Goal: Information Seeking & Learning: Learn about a topic

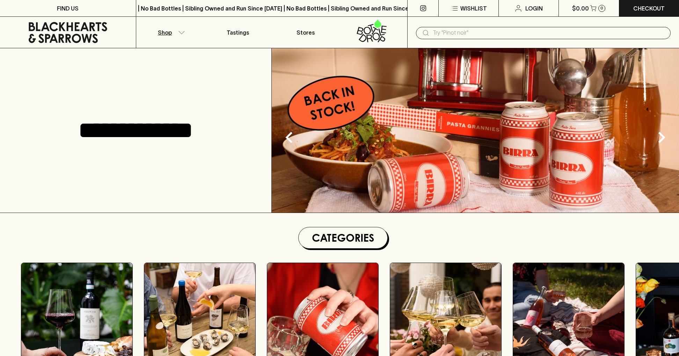
click at [180, 36] on button "Shop" at bounding box center [170, 32] width 68 height 31
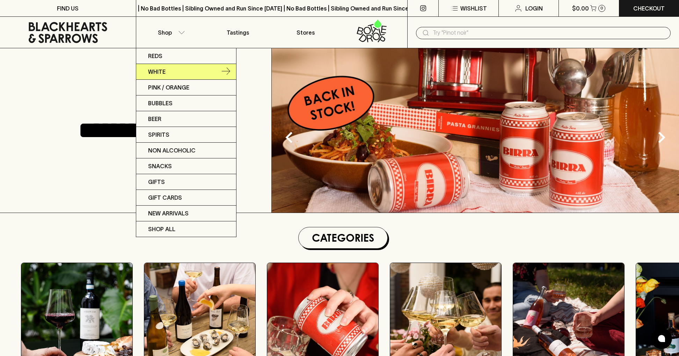
click at [162, 72] on p "White" at bounding box center [156, 71] width 17 height 8
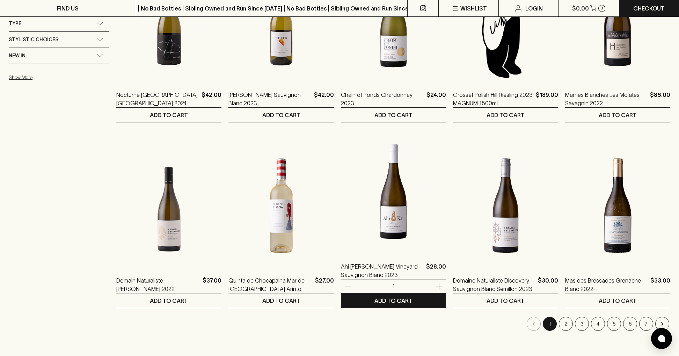
scroll to position [561, 0]
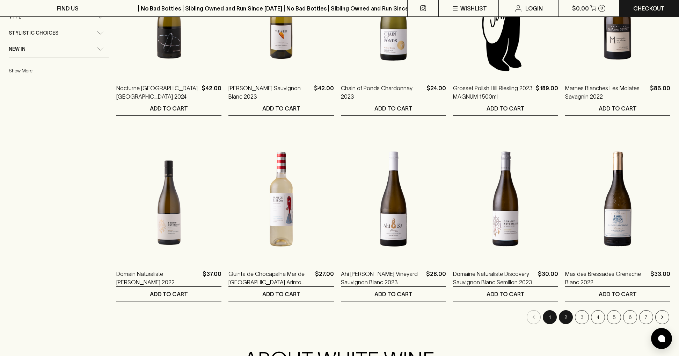
click at [566, 320] on button "2" at bounding box center [566, 317] width 14 height 14
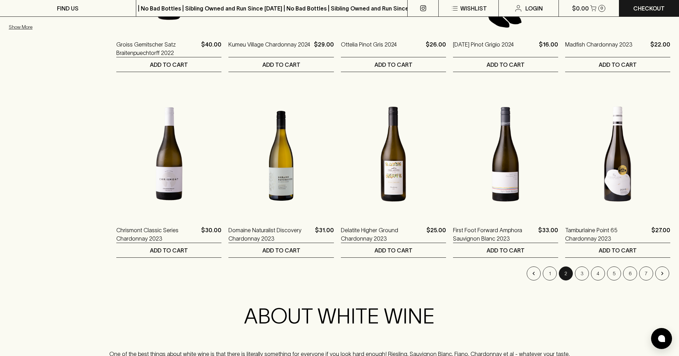
scroll to position [610, 0]
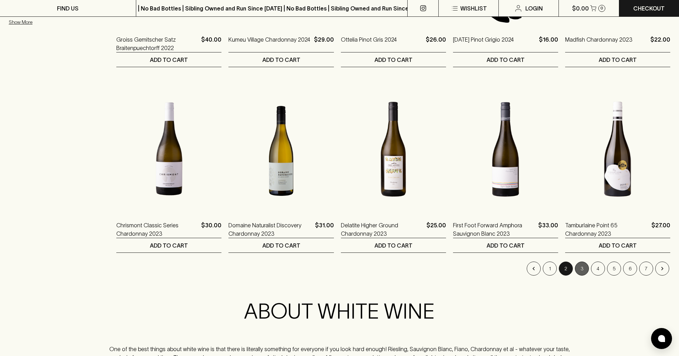
click at [582, 271] on button "3" at bounding box center [582, 268] width 14 height 14
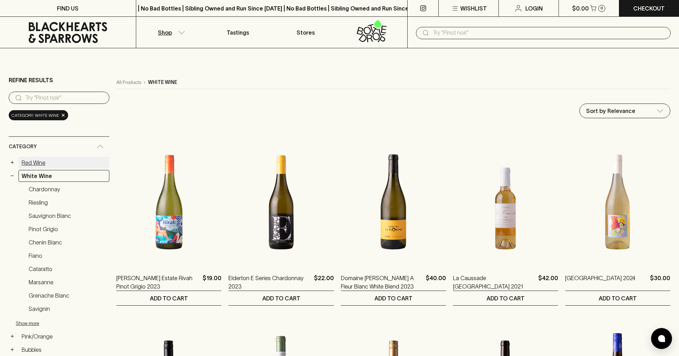
click at [40, 164] on link "Red Wine" at bounding box center [64, 163] width 91 height 12
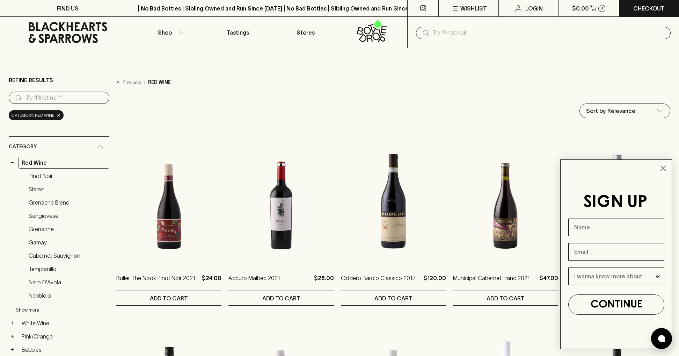
click at [665, 167] on circle "Close dialog" at bounding box center [664, 169] width 12 height 12
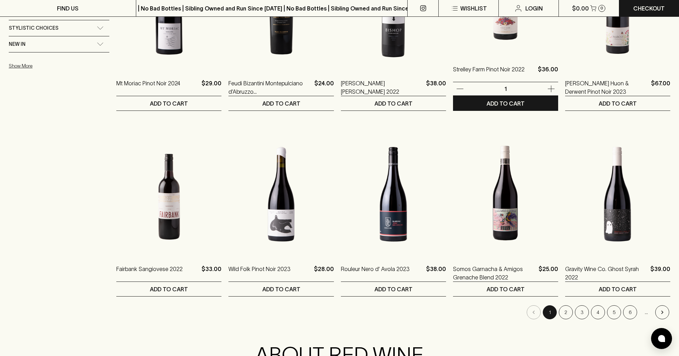
scroll to position [567, 0]
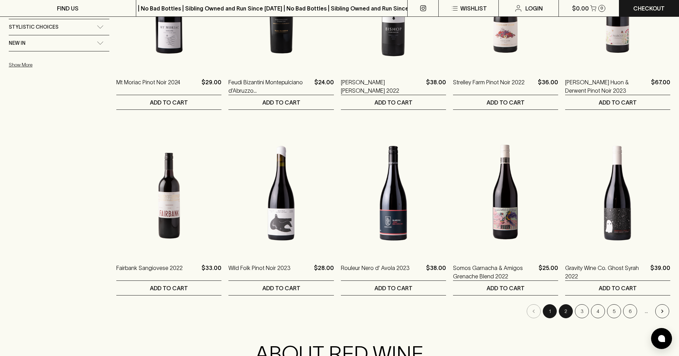
click at [564, 309] on button "2" at bounding box center [566, 311] width 14 height 14
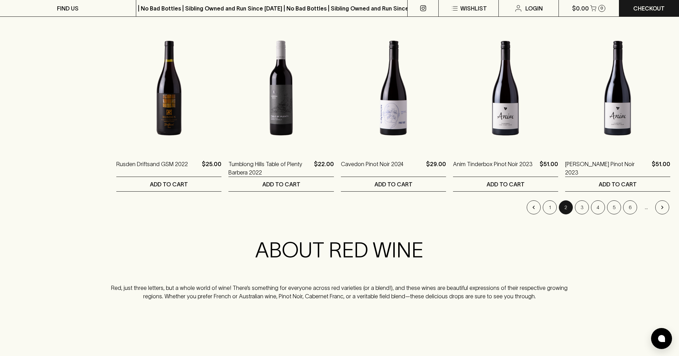
scroll to position [671, 0]
click at [586, 209] on button "3" at bounding box center [582, 207] width 14 height 14
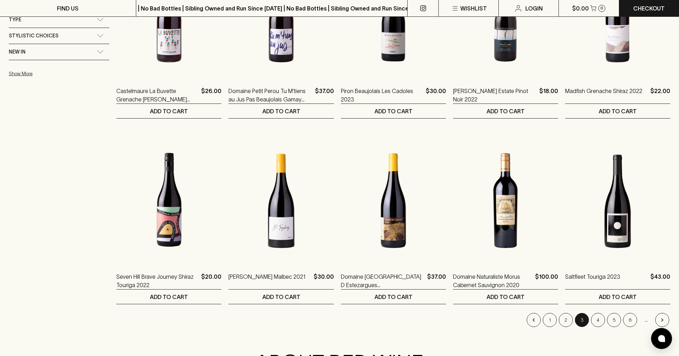
scroll to position [563, 0]
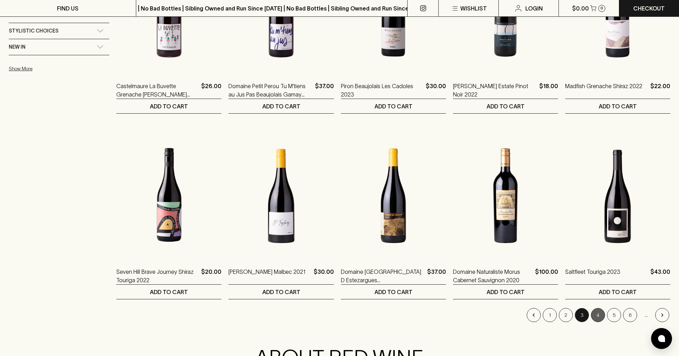
click at [598, 311] on button "4" at bounding box center [598, 315] width 14 height 14
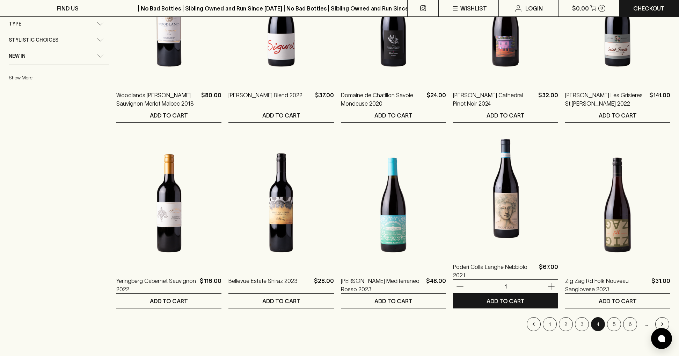
scroll to position [554, 0]
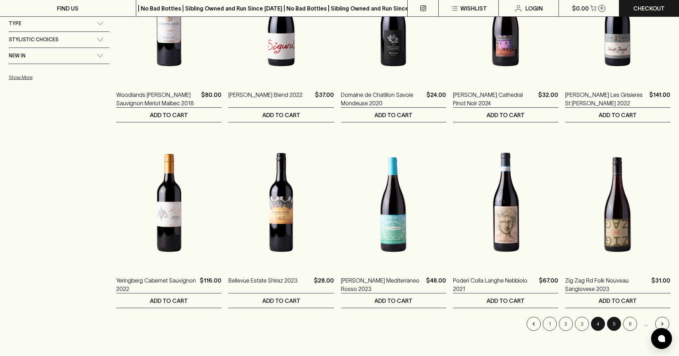
click at [611, 324] on button "5" at bounding box center [614, 324] width 14 height 14
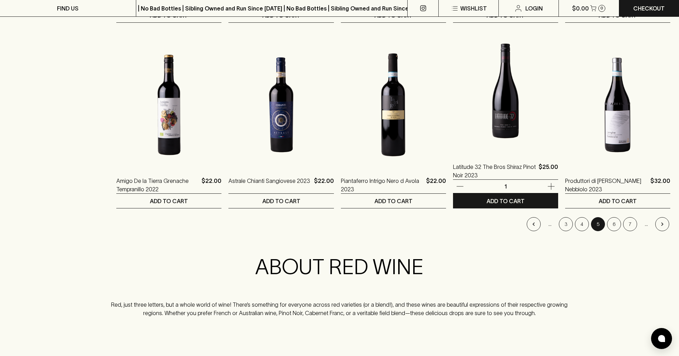
scroll to position [655, 0]
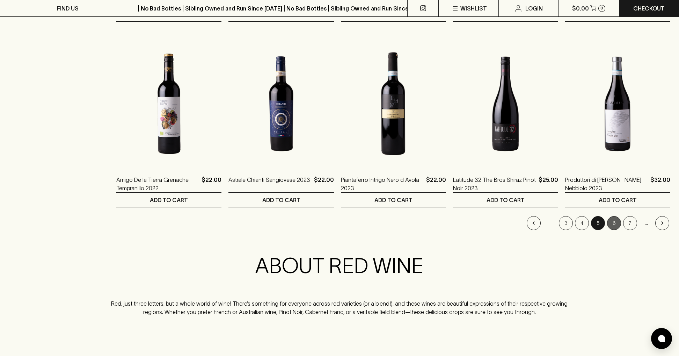
click at [610, 222] on button "6" at bounding box center [614, 223] width 14 height 14
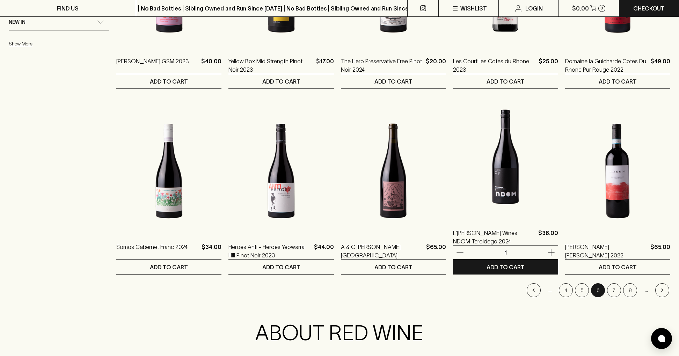
scroll to position [589, 0]
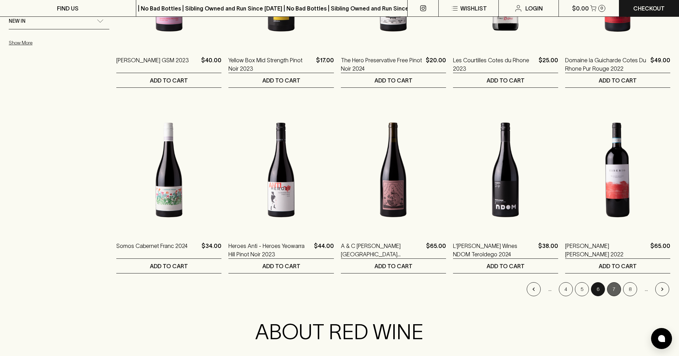
click at [613, 291] on button "7" at bounding box center [614, 289] width 14 height 14
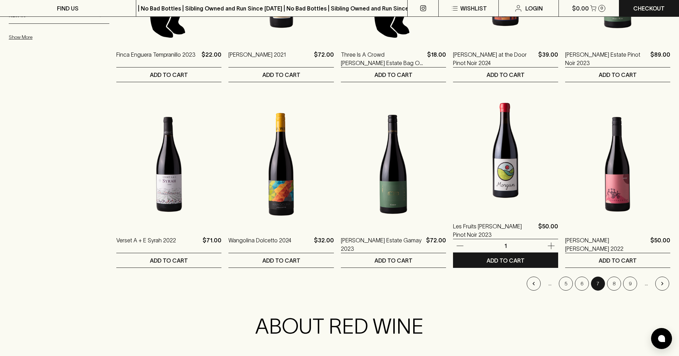
scroll to position [596, 0]
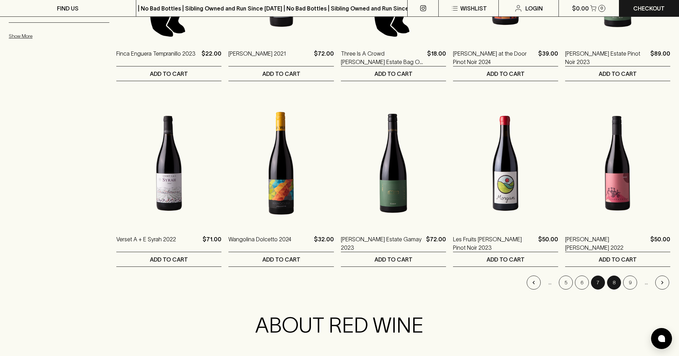
click at [613, 281] on button "8" at bounding box center [614, 282] width 14 height 14
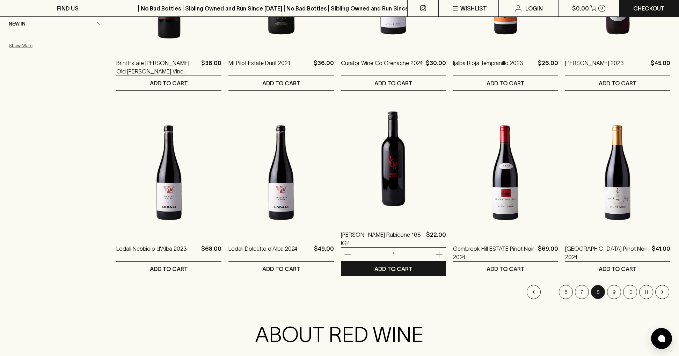
scroll to position [587, 0]
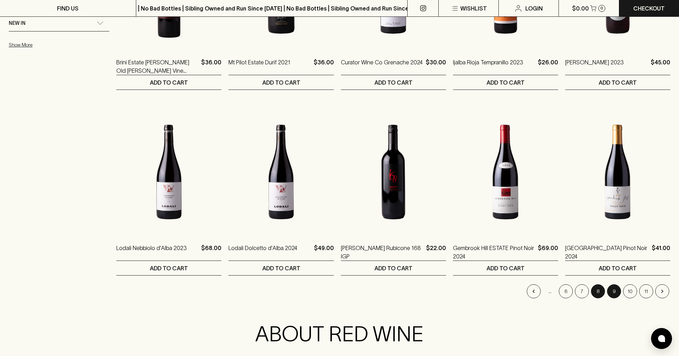
click at [612, 288] on button "9" at bounding box center [614, 291] width 14 height 14
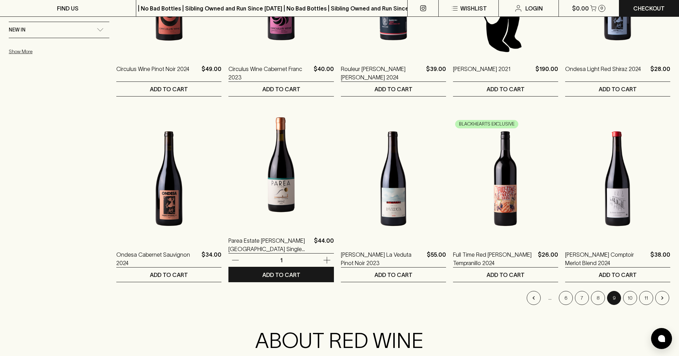
scroll to position [581, 0]
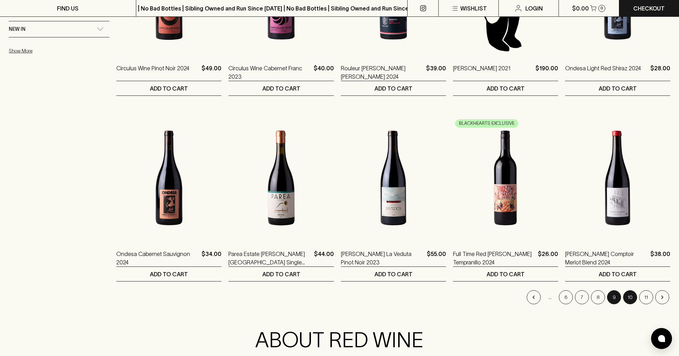
click at [635, 298] on button "10" at bounding box center [631, 297] width 14 height 14
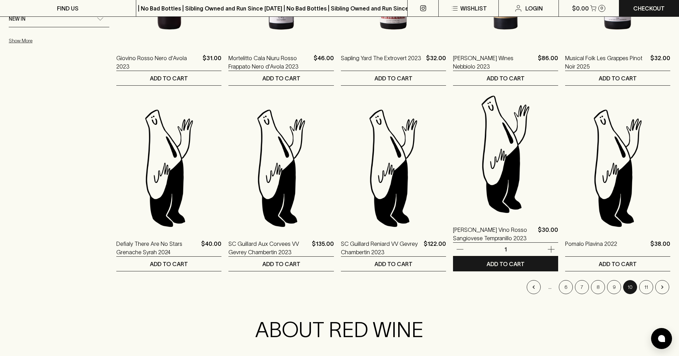
scroll to position [600, 0]
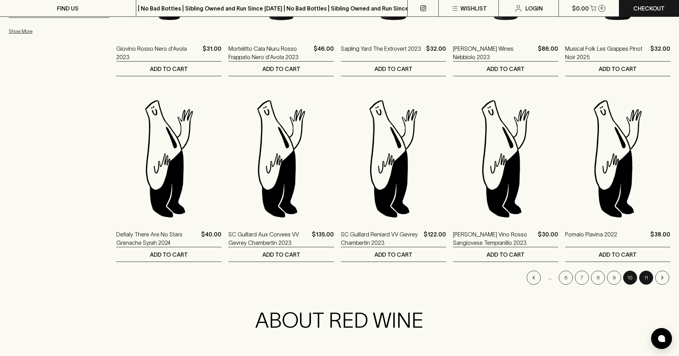
click at [644, 275] on button "11" at bounding box center [647, 278] width 14 height 14
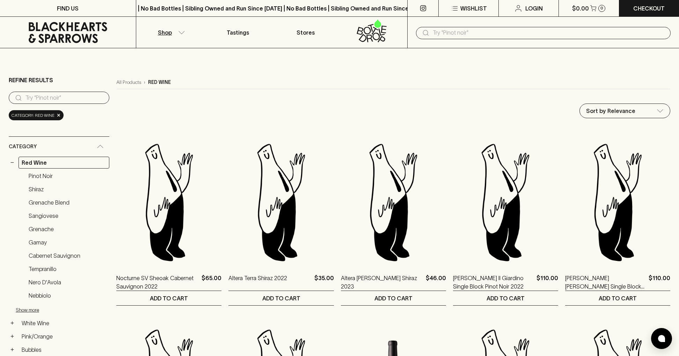
click at [171, 33] on p "Shop" at bounding box center [165, 32] width 14 height 8
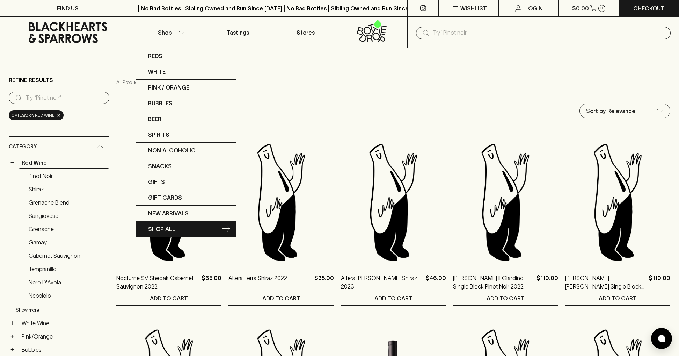
click at [194, 229] on link "SHOP ALL" at bounding box center [186, 228] width 100 height 15
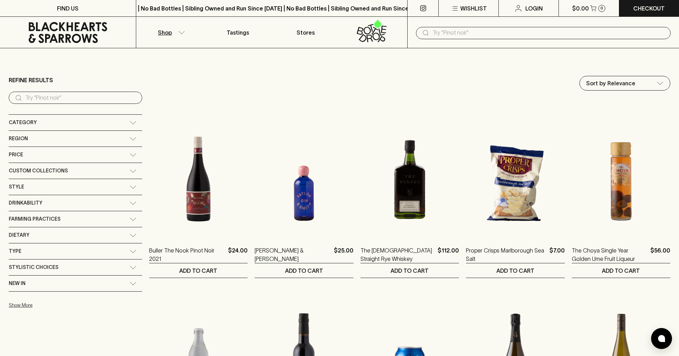
click at [170, 29] on p "Shop" at bounding box center [165, 32] width 14 height 8
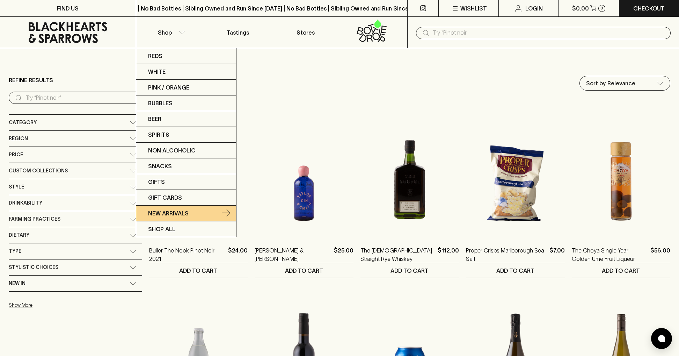
click at [181, 215] on p "New Arrivals" at bounding box center [168, 213] width 41 height 8
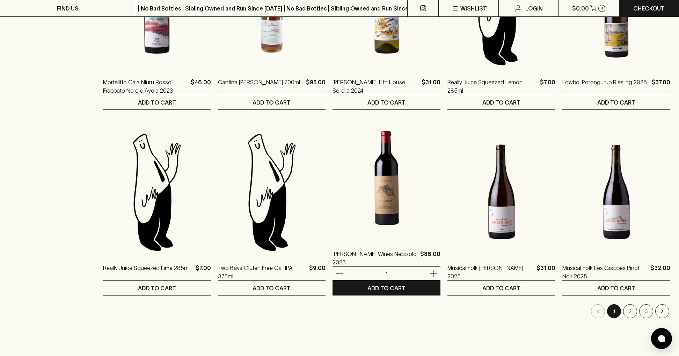
scroll to position [558, 0]
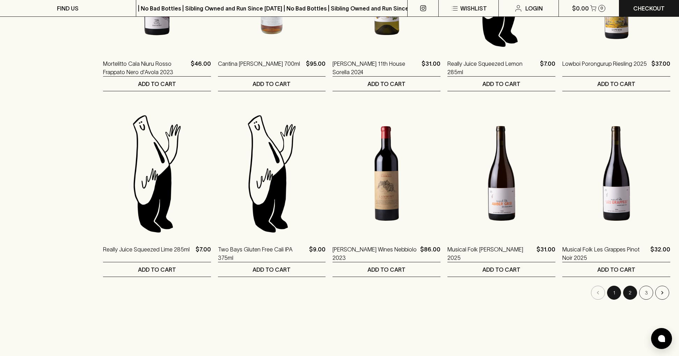
click at [635, 291] on button "2" at bounding box center [631, 293] width 14 height 14
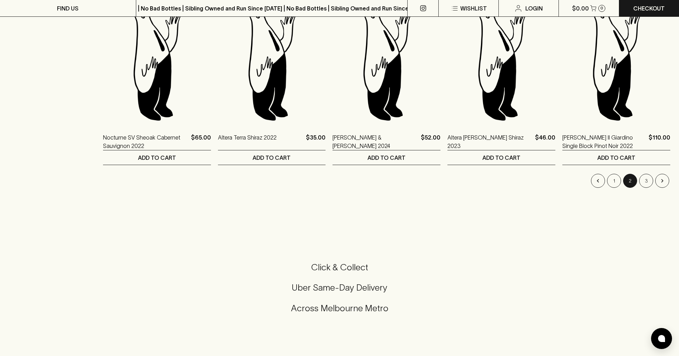
scroll to position [686, 0]
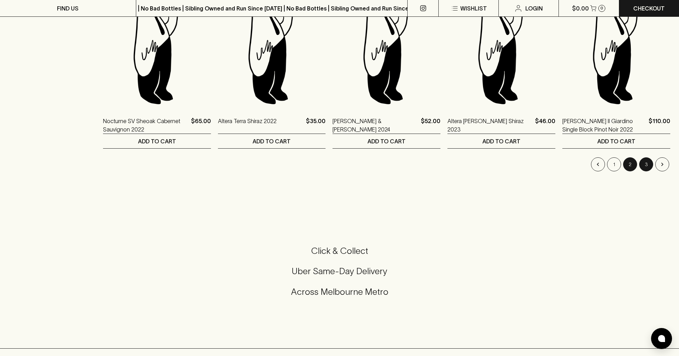
click at [648, 161] on button "3" at bounding box center [647, 164] width 14 height 14
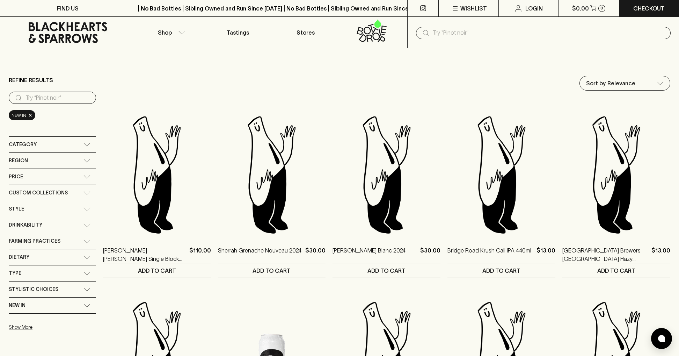
click at [176, 35] on button "Shop" at bounding box center [170, 32] width 68 height 31
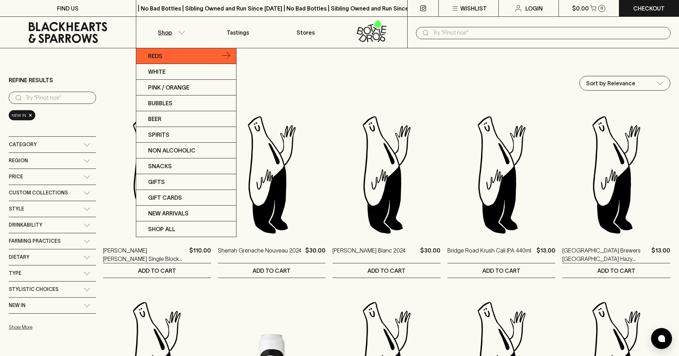
click at [181, 59] on link "Reds" at bounding box center [186, 56] width 100 height 16
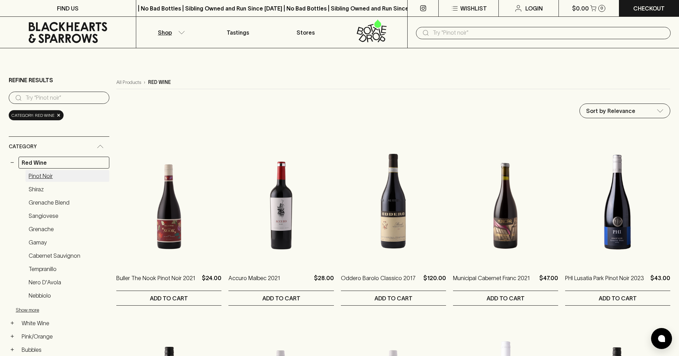
click at [46, 177] on link "Pinot Noir" at bounding box center [68, 176] width 84 height 12
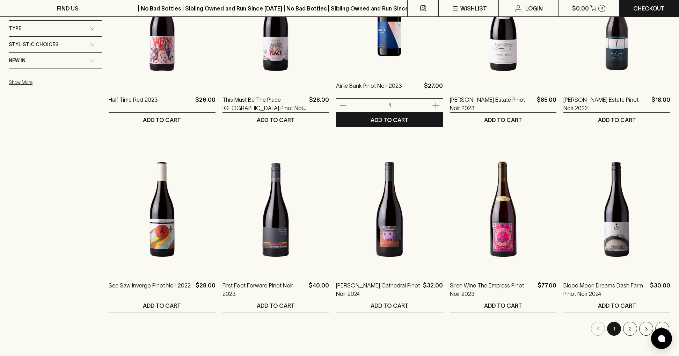
scroll to position [558, 0]
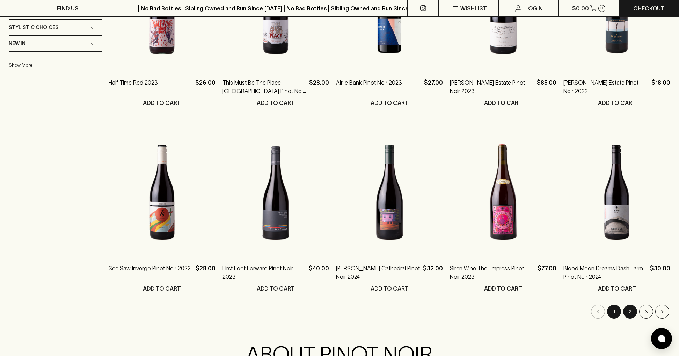
click at [630, 315] on button "2" at bounding box center [631, 311] width 14 height 14
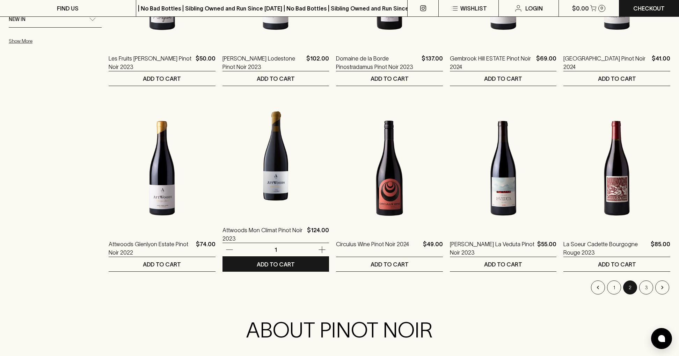
scroll to position [618, 0]
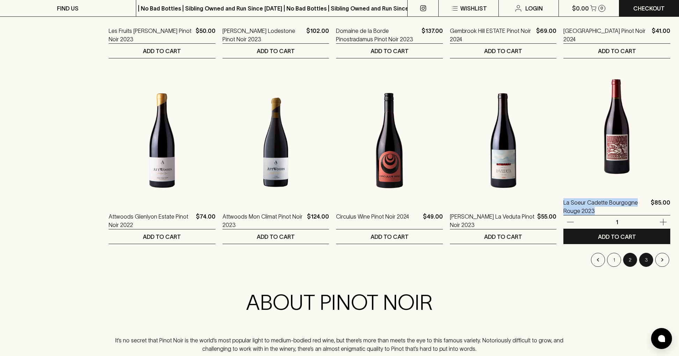
click at [645, 260] on button "3" at bounding box center [647, 260] width 14 height 14
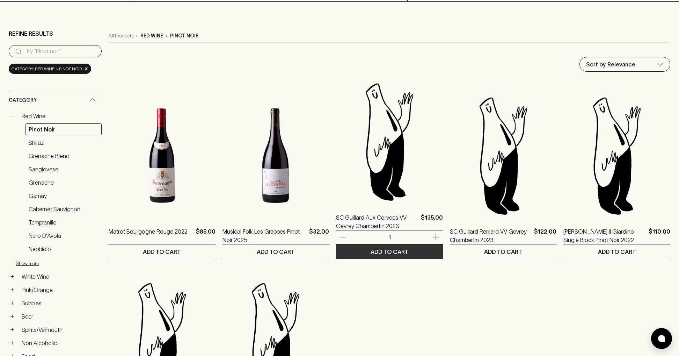
scroll to position [9, 0]
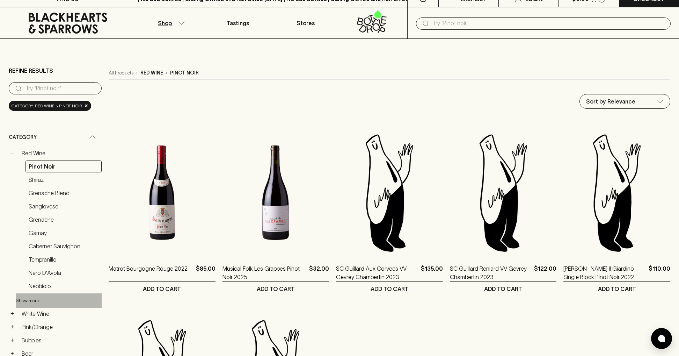
click at [38, 300] on button "Show more" at bounding box center [62, 300] width 92 height 14
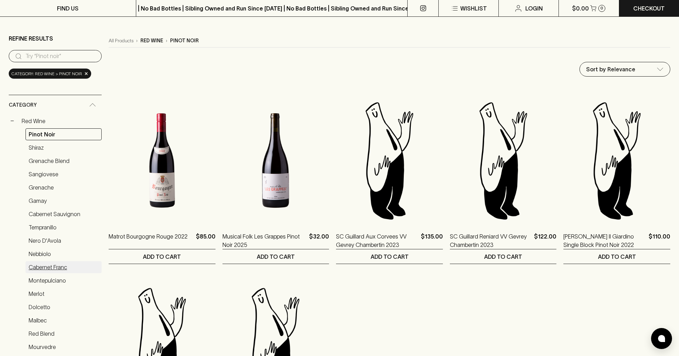
scroll to position [89, 0]
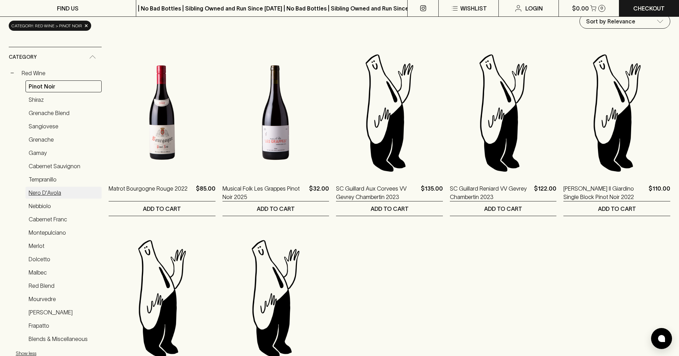
click at [56, 192] on link "Nero d'Avola" at bounding box center [64, 193] width 76 height 12
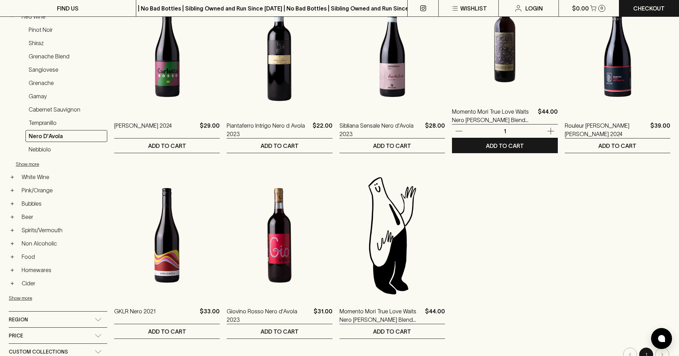
scroll to position [154, 0]
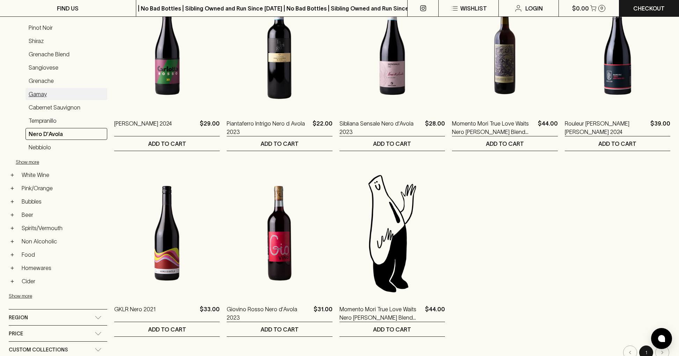
click at [51, 88] on link "Gamay" at bounding box center [67, 94] width 82 height 12
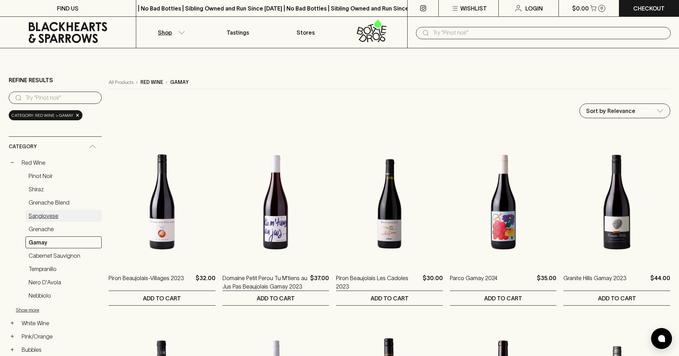
click at [35, 216] on link "Sangiovese" at bounding box center [64, 216] width 76 height 12
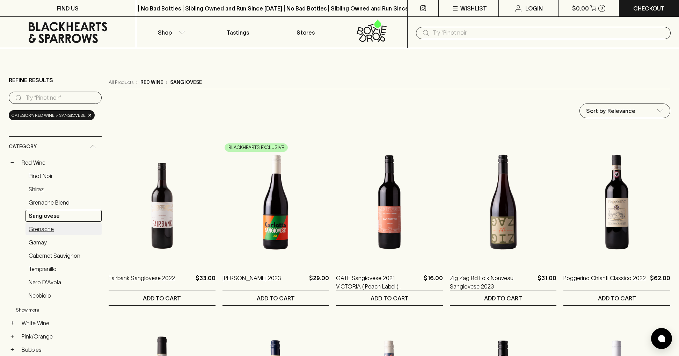
click at [48, 230] on link "Grenache" at bounding box center [64, 229] width 76 height 12
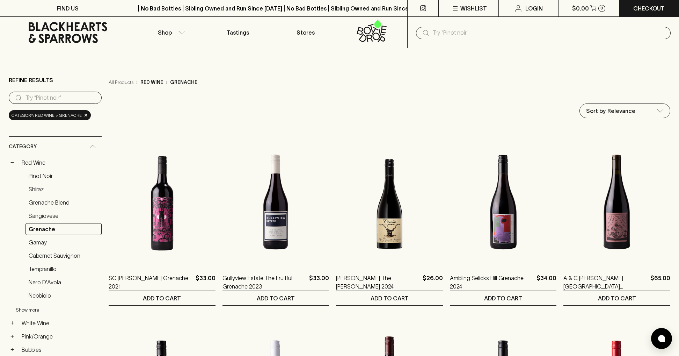
click at [35, 308] on button "Show more" at bounding box center [62, 310] width 92 height 14
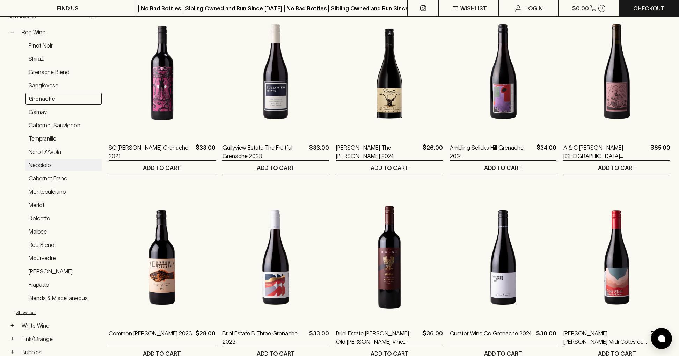
scroll to position [132, 0]
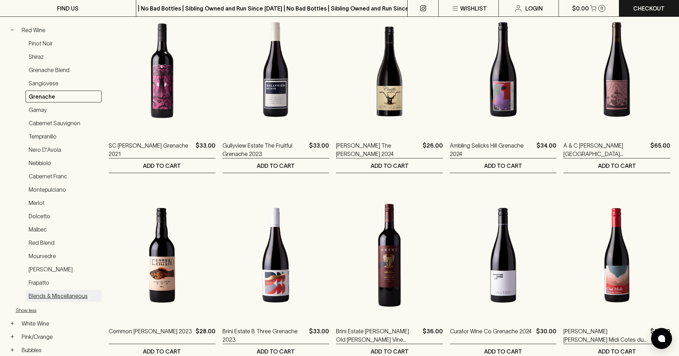
click at [50, 295] on link "Blends & Miscellaneous" at bounding box center [64, 296] width 76 height 12
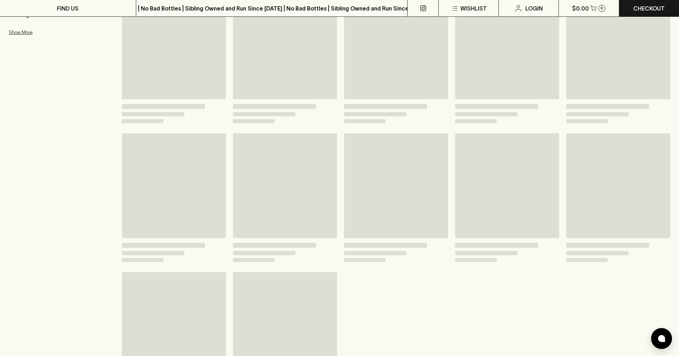
scroll to position [139, 0]
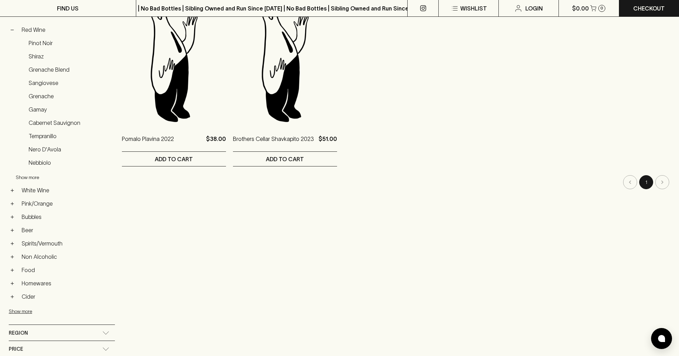
click at [34, 174] on button "Show more" at bounding box center [62, 177] width 92 height 14
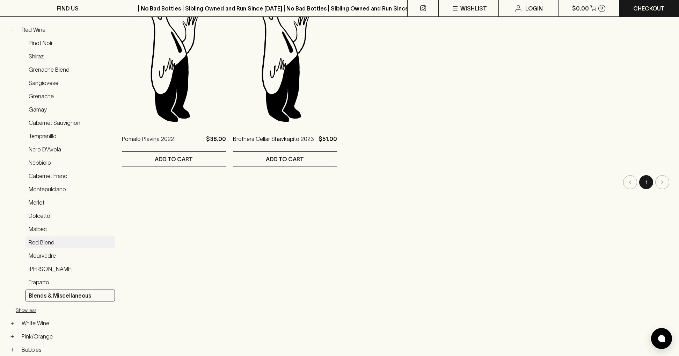
click at [50, 243] on link "Red Blend" at bounding box center [70, 242] width 89 height 12
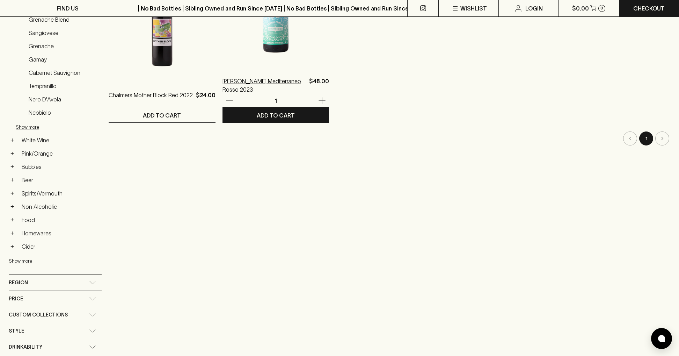
scroll to position [182, 0]
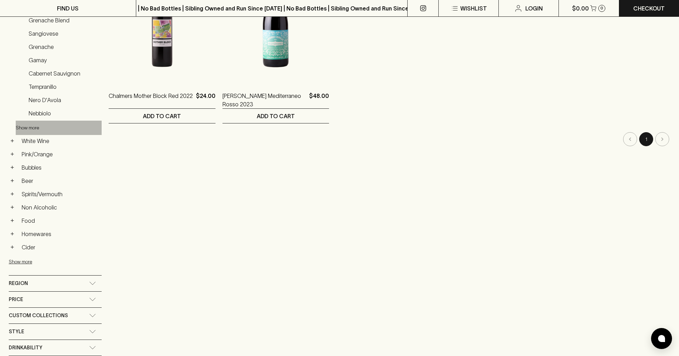
click at [34, 126] on button "Show more" at bounding box center [62, 128] width 92 height 14
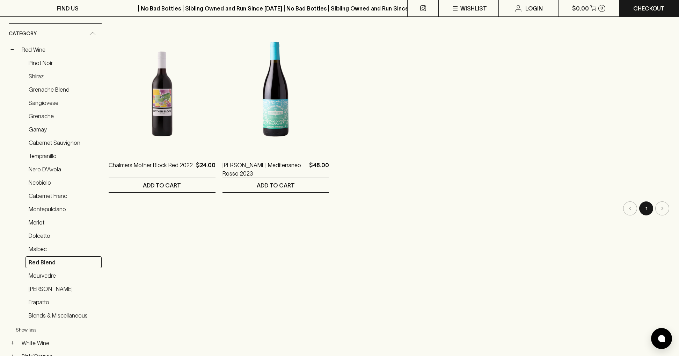
scroll to position [0, 0]
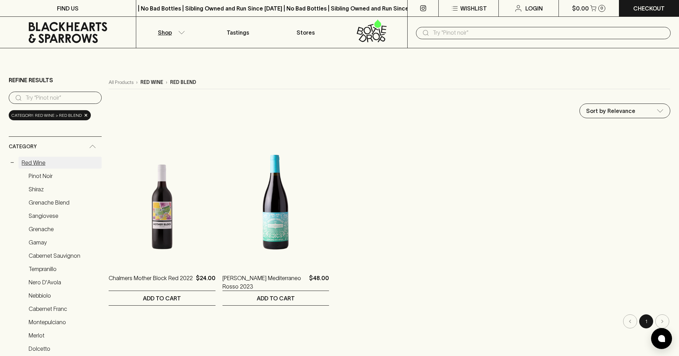
click at [39, 160] on link "Red Wine" at bounding box center [60, 163] width 83 height 12
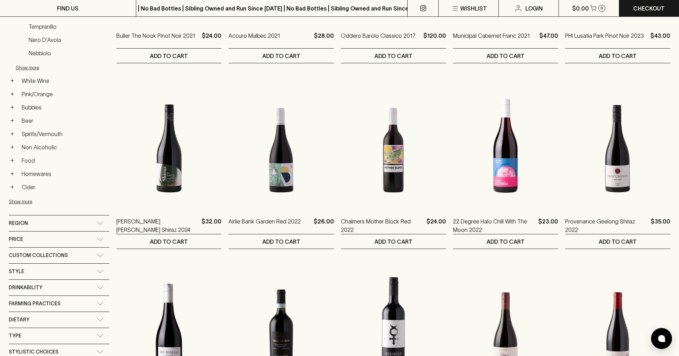
click at [54, 221] on div "Region" at bounding box center [53, 223] width 88 height 9
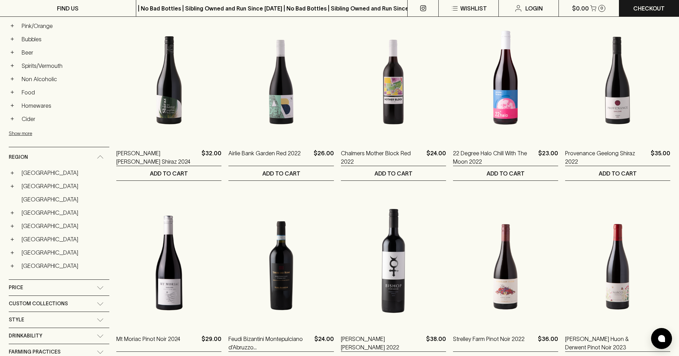
scroll to position [348, 0]
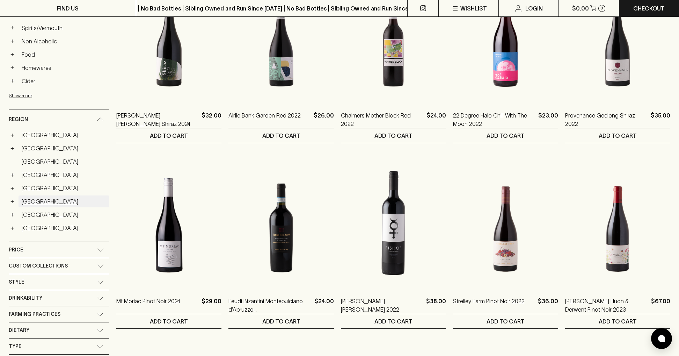
click at [30, 201] on link "Italy" at bounding box center [64, 201] width 91 height 12
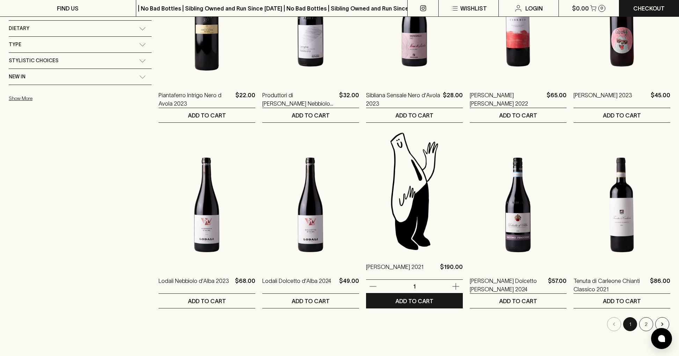
scroll to position [560, 0]
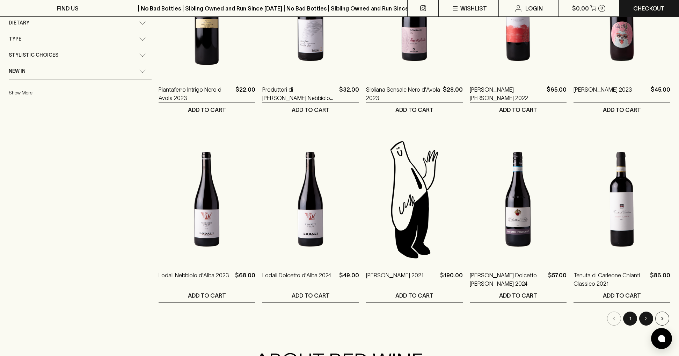
click at [646, 318] on button "2" at bounding box center [647, 318] width 14 height 14
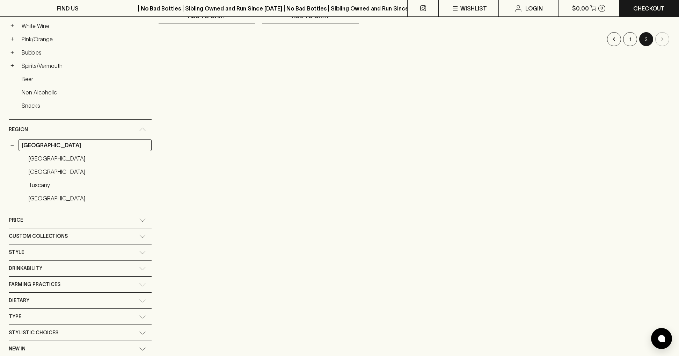
scroll to position [285, 0]
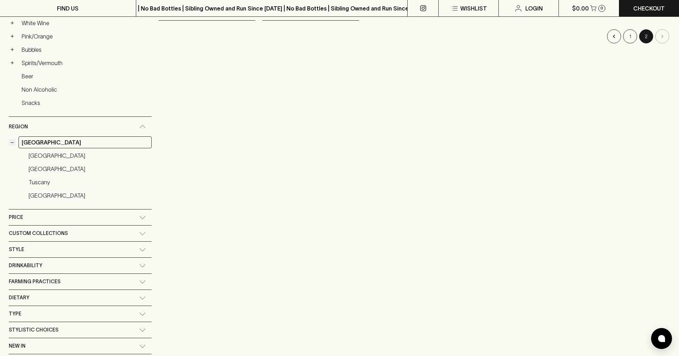
click at [13, 141] on button "−" at bounding box center [12, 142] width 7 height 7
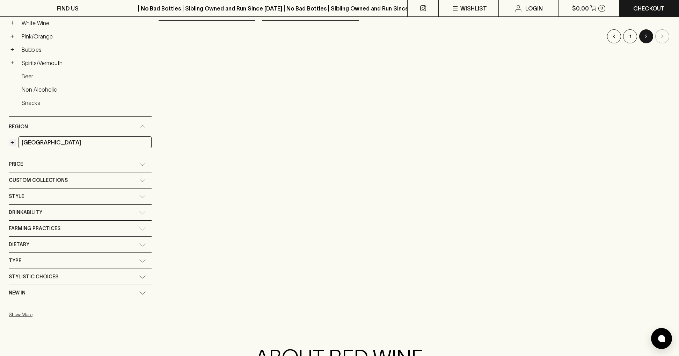
click at [14, 142] on button "+" at bounding box center [12, 142] width 7 height 7
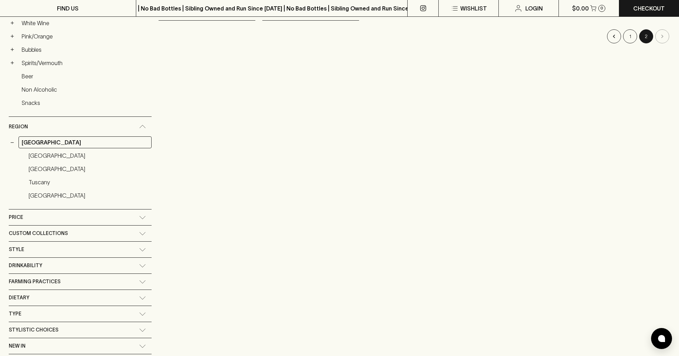
click at [139, 125] on icon at bounding box center [142, 126] width 7 height 3
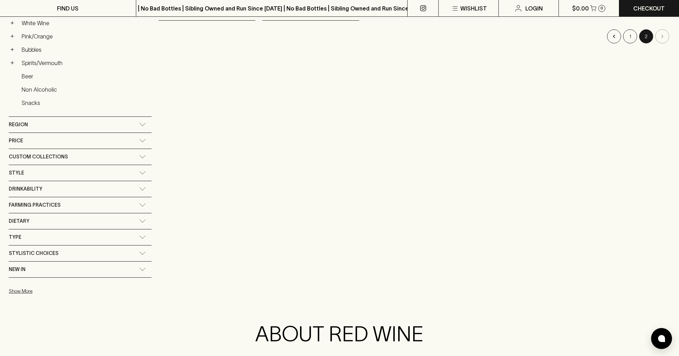
click at [139, 125] on icon at bounding box center [142, 124] width 7 height 3
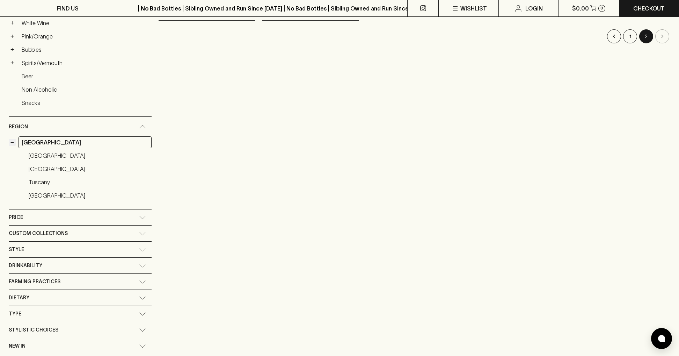
click at [14, 141] on button "−" at bounding box center [12, 142] width 7 height 7
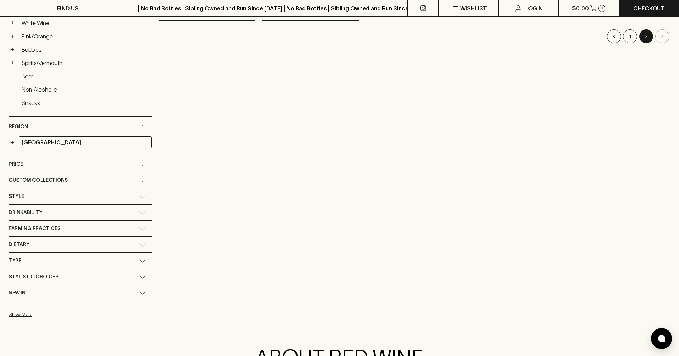
click at [31, 140] on link "Italy" at bounding box center [85, 142] width 133 height 12
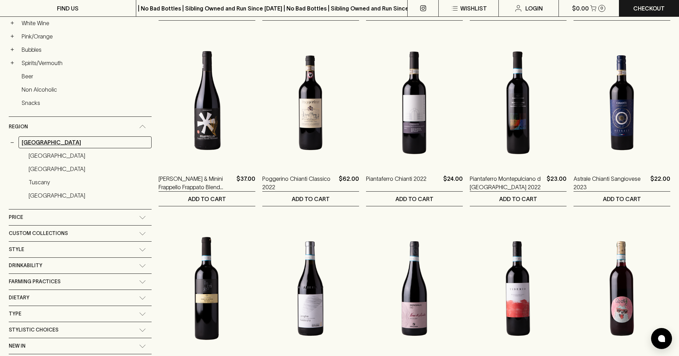
click at [42, 143] on link "Italy" at bounding box center [85, 142] width 133 height 12
click at [27, 124] on span "Region" at bounding box center [18, 126] width 19 height 9
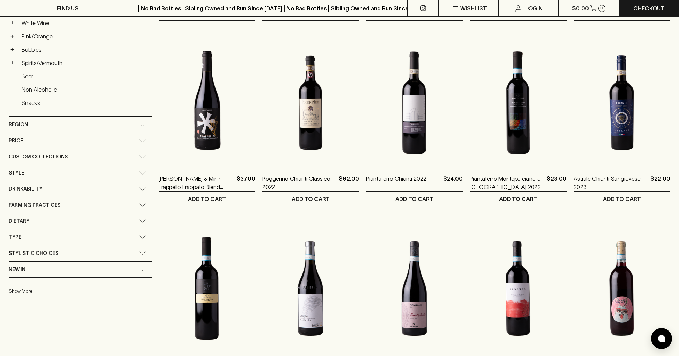
click at [27, 124] on span "Region" at bounding box center [18, 124] width 19 height 9
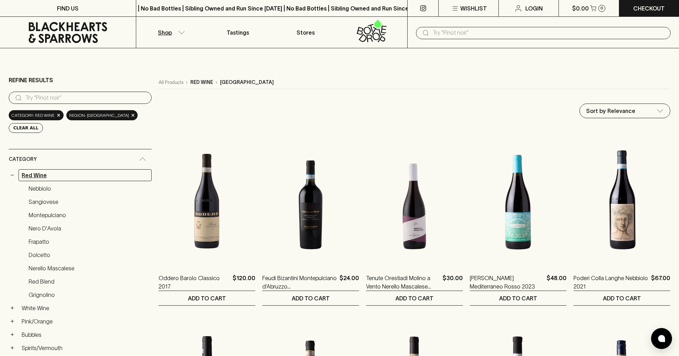
click at [46, 172] on link "Red Wine" at bounding box center [85, 175] width 133 height 12
click at [131, 115] on span "×" at bounding box center [133, 114] width 4 height 7
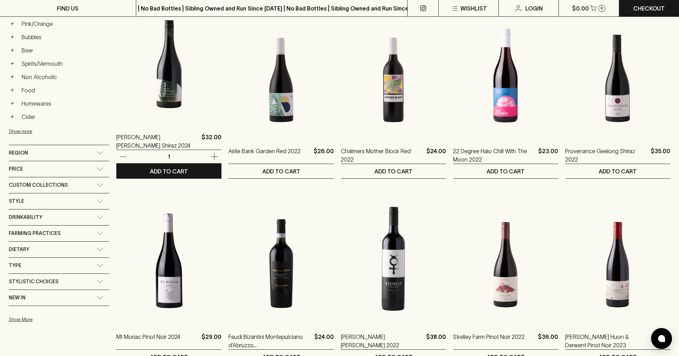
scroll to position [318, 0]
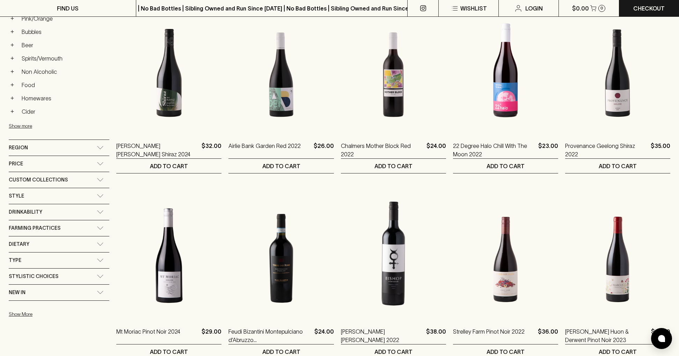
click at [63, 147] on div "Region" at bounding box center [53, 147] width 88 height 9
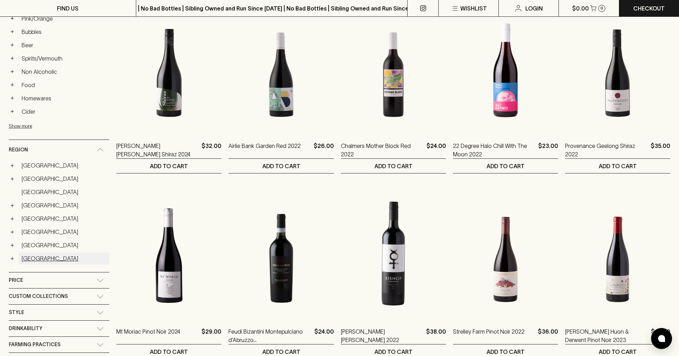
click at [26, 260] on link "Spain" at bounding box center [64, 258] width 91 height 12
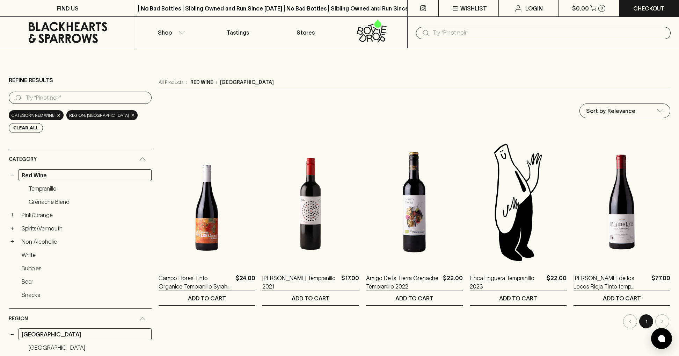
click at [131, 113] on span "×" at bounding box center [133, 114] width 4 height 7
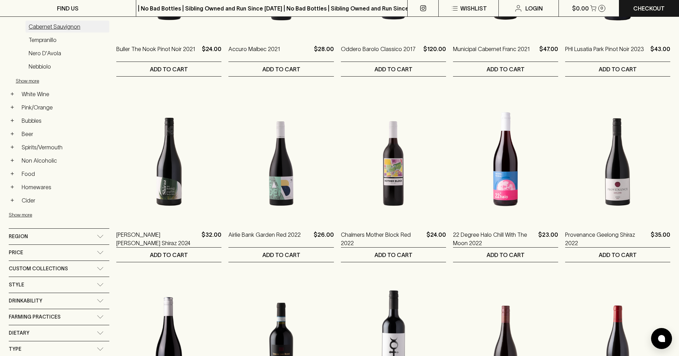
scroll to position [231, 0]
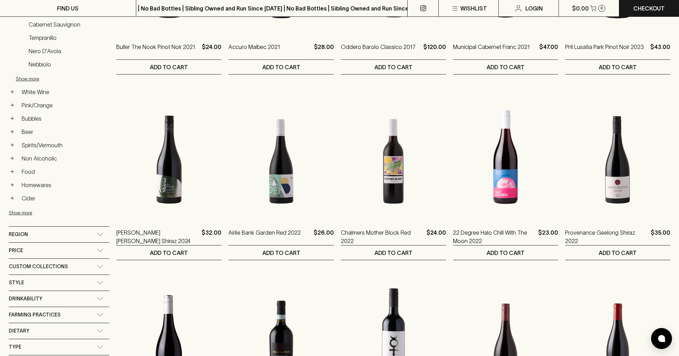
click at [86, 233] on div "Region" at bounding box center [53, 234] width 88 height 9
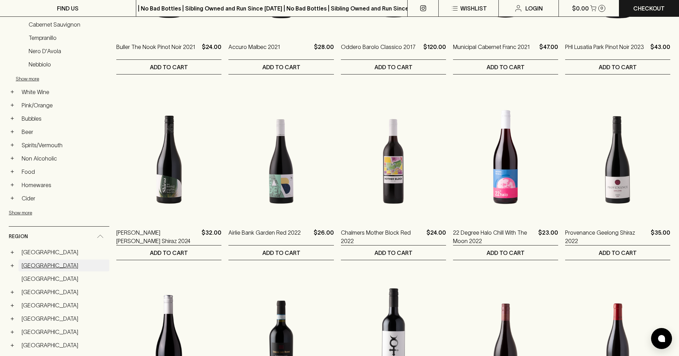
click at [30, 265] on link "Australia" at bounding box center [64, 265] width 91 height 12
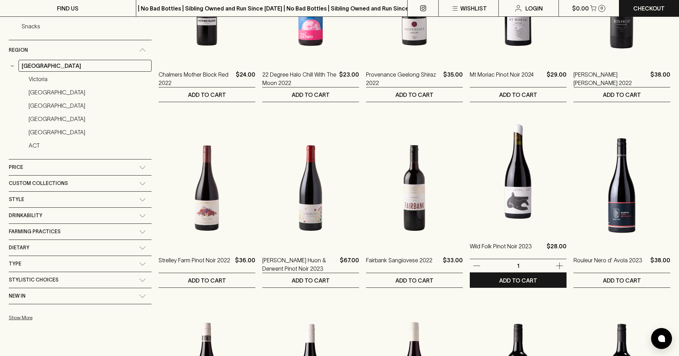
scroll to position [390, 0]
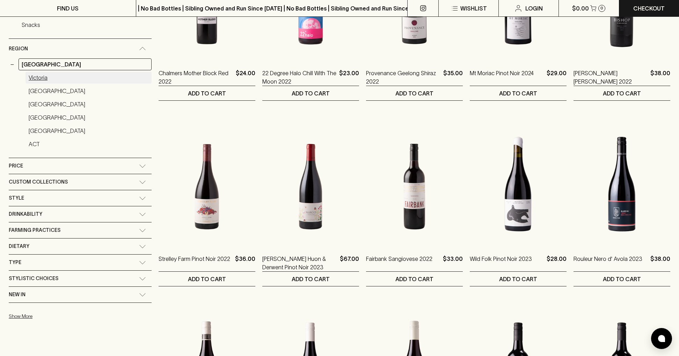
click at [46, 76] on link "Victoria" at bounding box center [89, 78] width 126 height 12
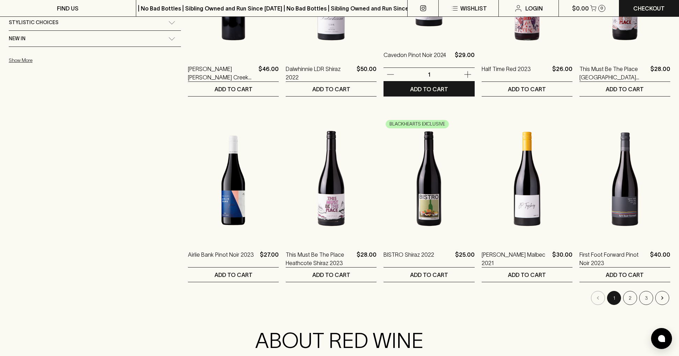
scroll to position [581, 0]
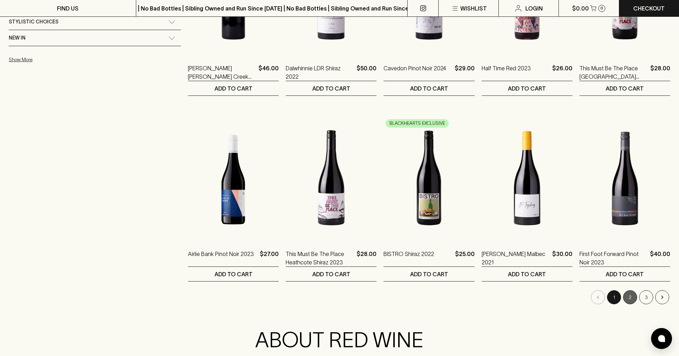
click at [630, 297] on button "2" at bounding box center [631, 297] width 14 height 14
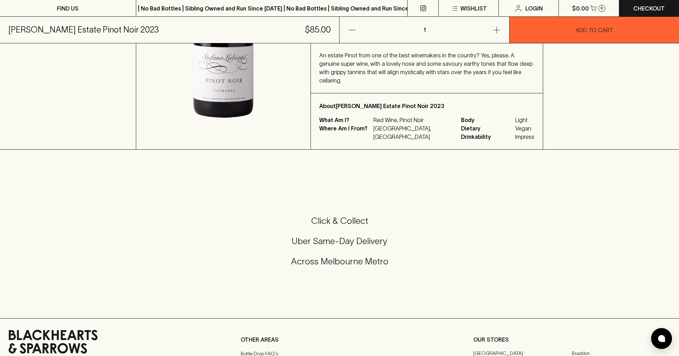
scroll to position [195, 0]
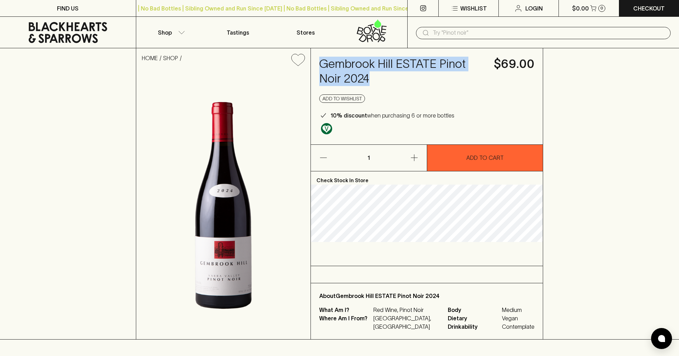
drag, startPoint x: 386, startPoint y: 78, endPoint x: 321, endPoint y: 62, distance: 67.5
click at [321, 62] on h4 "Gembrook Hill ESTATE Pinot Noir 2024" at bounding box center [402, 71] width 166 height 29
copy h4 "Gembrook Hill ESTATE Pinot Noir 2024"
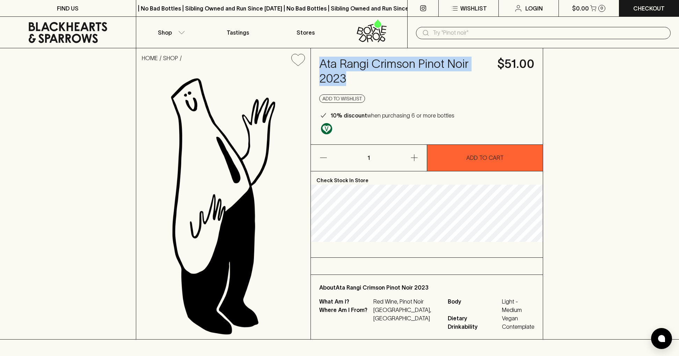
drag, startPoint x: 356, startPoint y: 78, endPoint x: 322, endPoint y: 62, distance: 37.8
click at [322, 62] on h4 "Ata Rangi Crimson Pinot Noir 2023" at bounding box center [404, 71] width 170 height 29
copy h4 "Ata Rangi Crimson Pinot Noir 2023"
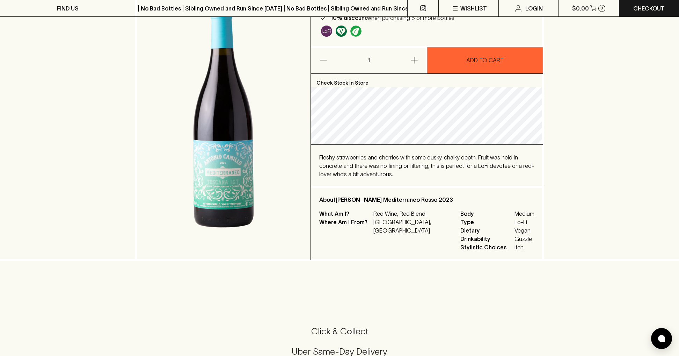
scroll to position [100, 0]
